Goal: Task Accomplishment & Management: Manage account settings

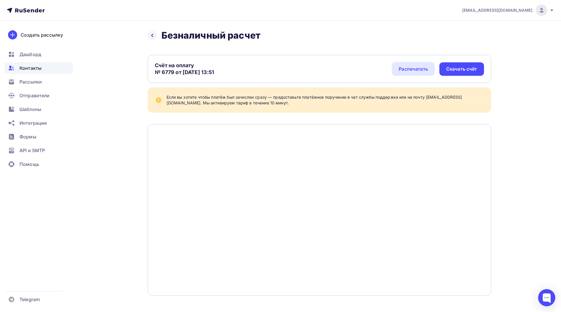
click at [25, 68] on span "Контакты" at bounding box center [30, 68] width 22 height 7
click at [29, 66] on span "Контакты" at bounding box center [30, 68] width 22 height 7
click at [32, 11] on icon at bounding box center [32, 10] width 3 height 3
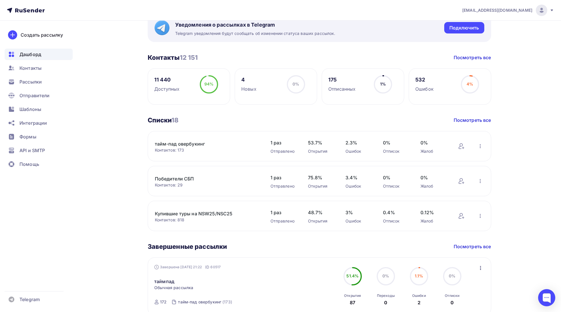
scroll to position [114, 0]
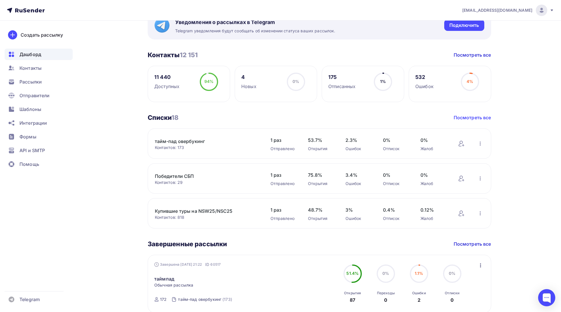
click at [476, 115] on link "Посмотреть все" at bounding box center [472, 117] width 37 height 7
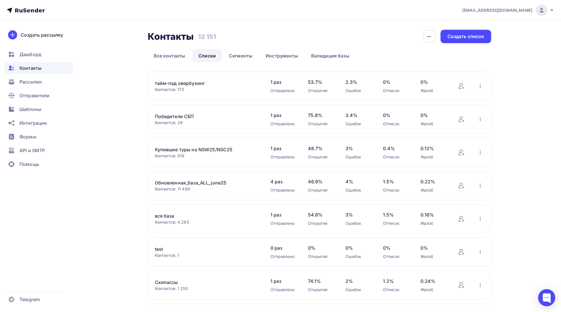
click at [208, 149] on link "Купившие туры на NSW25/NSC25" at bounding box center [203, 149] width 97 height 7
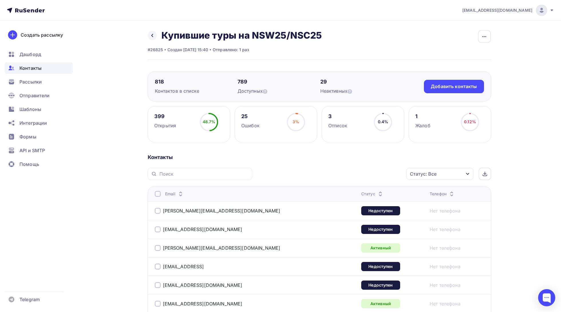
click at [153, 41] on div "Назад Купившие туры на [GEOGRAPHIC_DATA]/NSC25 Переименовать список Скачать спи…" at bounding box center [235, 35] width 174 height 11
click at [152, 35] on icon at bounding box center [152, 35] width 5 height 5
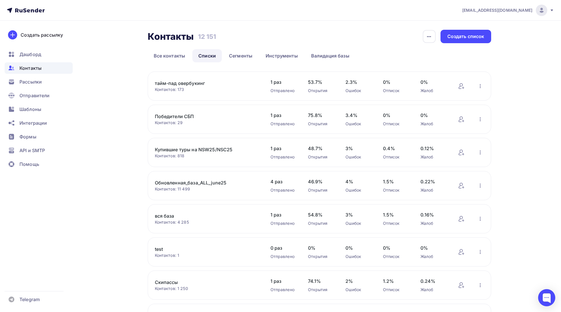
click at [198, 184] on link "Обновленная_база_ALL_june25" at bounding box center [203, 182] width 97 height 7
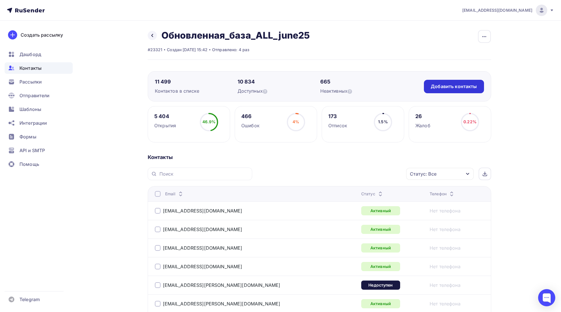
click at [456, 85] on div "Добавить контакты" at bounding box center [454, 86] width 46 height 7
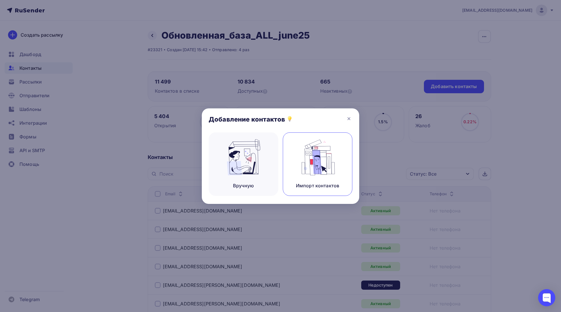
click at [319, 155] on img at bounding box center [317, 157] width 38 height 36
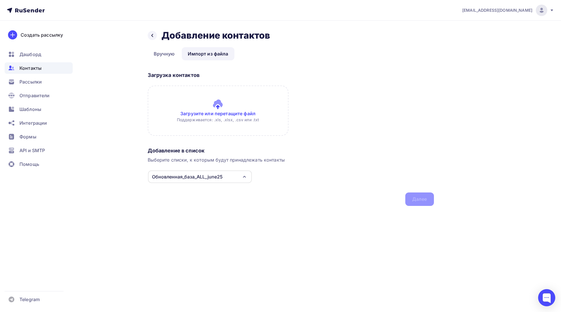
drag, startPoint x: 226, startPoint y: 178, endPoint x: 225, endPoint y: 140, distance: 37.8
click at [225, 139] on div "Назад Добавление контактов Добавление контактов Вручную Импорт из файла Импорт …" at bounding box center [291, 118] width 286 height 176
click at [224, 124] on input "file" at bounding box center [218, 111] width 141 height 50
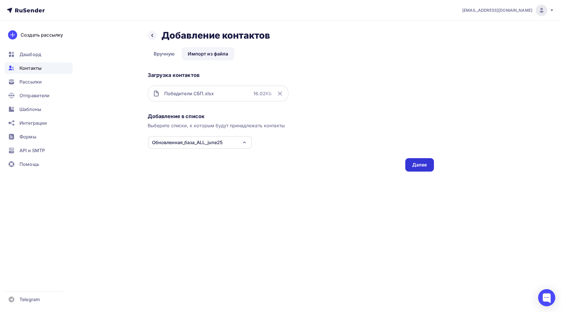
click at [416, 169] on div "Далее" at bounding box center [419, 164] width 29 height 13
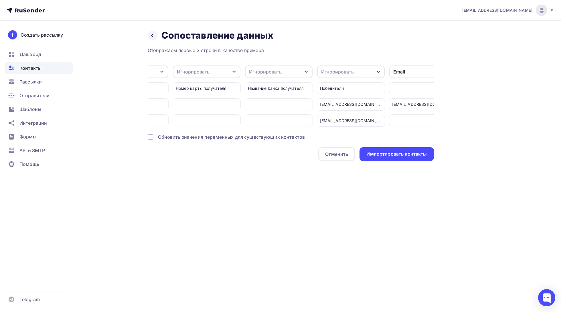
scroll to position [0, 1873]
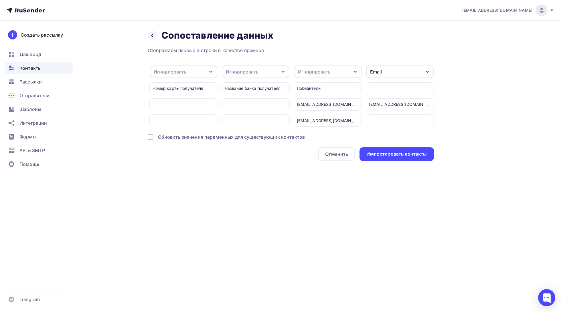
click at [331, 69] on div "Игнорировать" at bounding box center [328, 72] width 68 height 13
click at [384, 86] on div at bounding box center [400, 88] width 68 height 12
click at [348, 74] on div "Игнорировать" at bounding box center [328, 72] width 68 height 13
click at [403, 69] on div "Email" at bounding box center [400, 72] width 68 height 13
click at [461, 103] on div "Назад Сопоставление данных Сопоставление данных Отображаем первые 3 строки в ка…" at bounding box center [280, 102] width 469 height 163
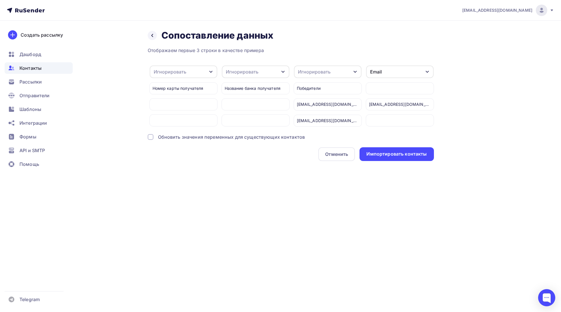
click at [346, 75] on div "Игнорировать" at bounding box center [328, 72] width 68 height 13
click at [342, 71] on div "Игнорировать" at bounding box center [328, 72] width 68 height 13
click at [450, 112] on div "Назад Сопоставление данных Сопоставление данных Отображаем первые 3 строки в ка…" at bounding box center [280, 102] width 469 height 163
click at [154, 34] on div at bounding box center [152, 35] width 9 height 9
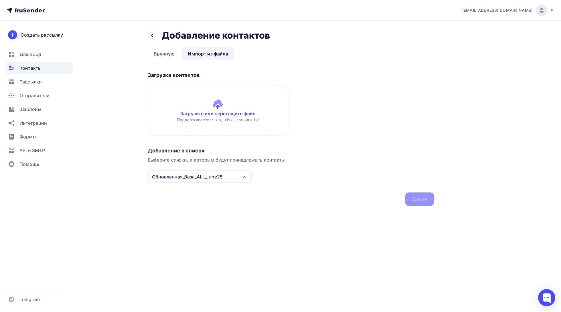
click at [224, 105] on input "file" at bounding box center [218, 111] width 141 height 50
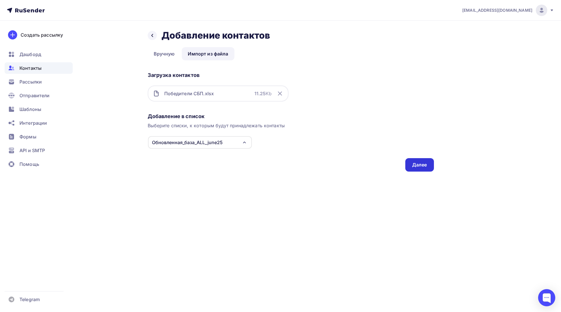
click at [422, 164] on div "Далее" at bounding box center [419, 165] width 15 height 7
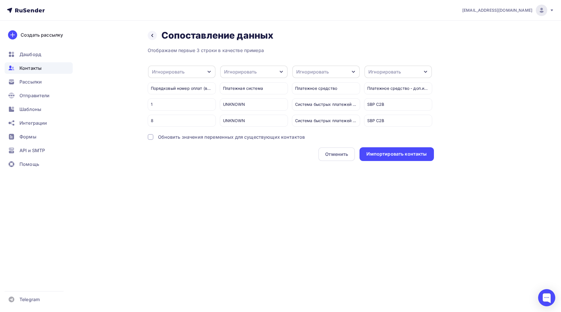
click at [310, 175] on div "Назад Сопоставление данных Сопоставление данных Отображаем первые 3 строки в ка…" at bounding box center [280, 102] width 469 height 163
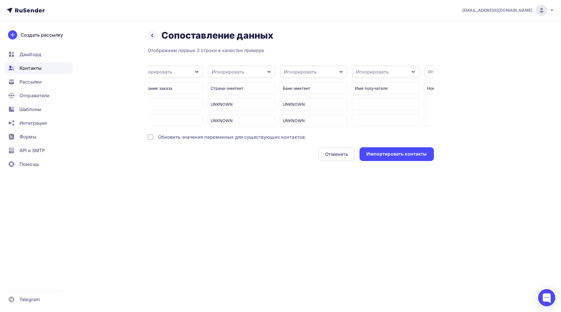
scroll to position [0, 1801]
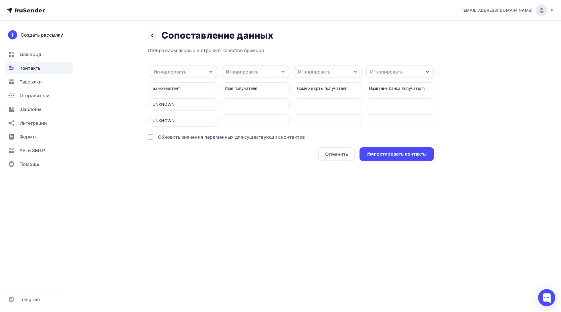
click at [404, 70] on div "Игнорировать" at bounding box center [400, 72] width 68 height 13
click at [460, 110] on div "Назад Сопоставление данных Сопоставление данных Отображаем первые 3 строки в ка…" at bounding box center [280, 102] width 469 height 163
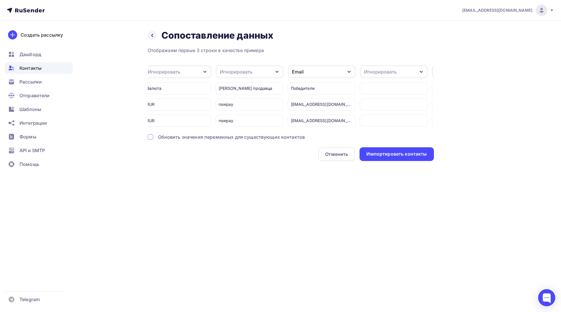
scroll to position [0, 457]
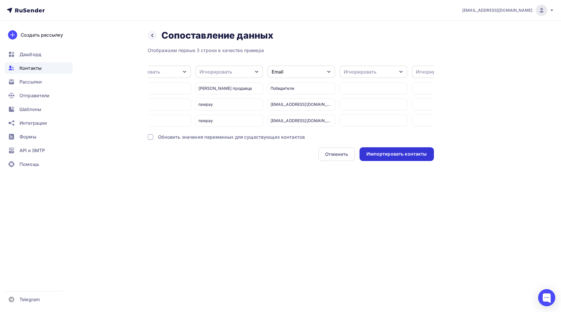
click at [410, 156] on div "Импортировать контакты" at bounding box center [396, 154] width 60 height 7
